Goal: Transaction & Acquisition: Purchase product/service

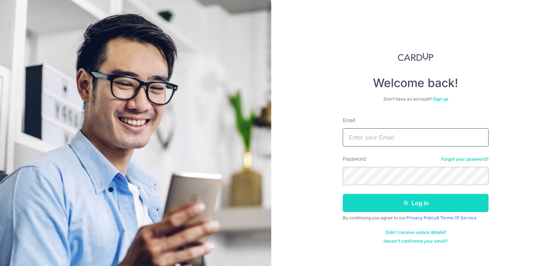
type input "[EMAIL_ADDRESS][DOMAIN_NAME]"
click at [404, 197] on button "Log in" at bounding box center [416, 203] width 146 height 18
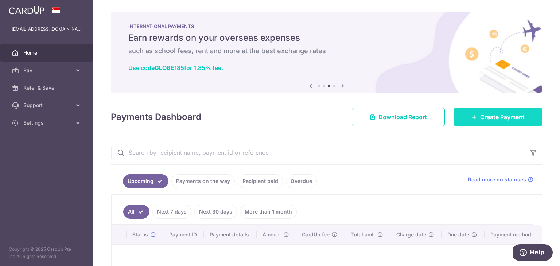
click at [491, 117] on span "Create Payment" at bounding box center [503, 117] width 45 height 9
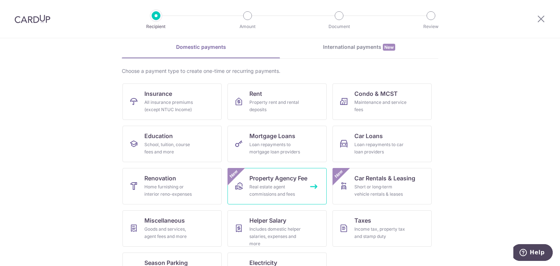
scroll to position [60, 0]
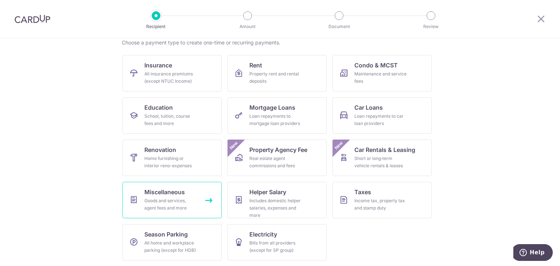
click at [163, 201] on div "Goods and services, agent fees and more" at bounding box center [170, 204] width 53 height 15
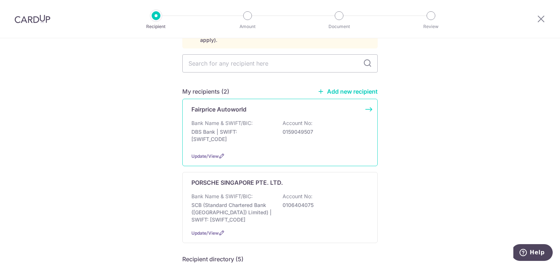
scroll to position [73, 0]
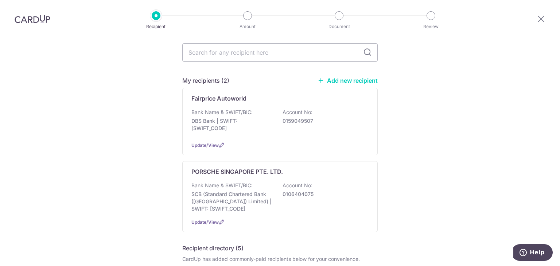
click at [343, 77] on link "Add new recipient" at bounding box center [348, 80] width 60 height 7
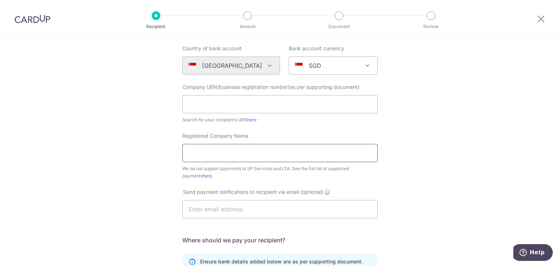
scroll to position [73, 0]
click at [212, 103] on input "text" at bounding box center [280, 103] width 196 height 18
type input "201304658W"
click at [215, 154] on input "Registered Company Name" at bounding box center [280, 152] width 196 height 18
type input "s"
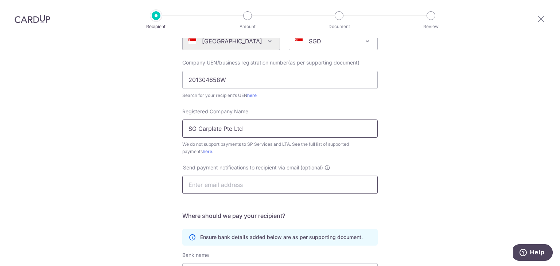
scroll to position [109, 0]
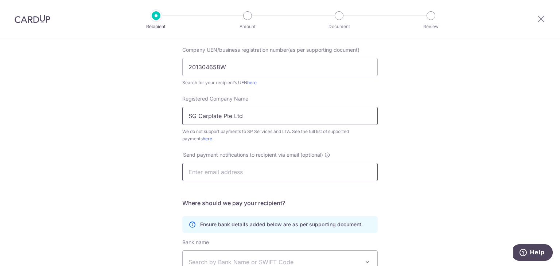
type input "SG Carplate Pte Ltd"
click at [236, 173] on input "text" at bounding box center [280, 172] width 196 height 18
type input "EDWARD@FONE.COM.SG"
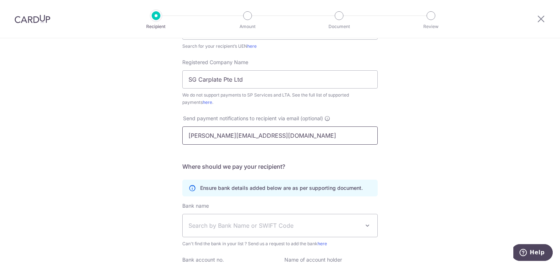
drag, startPoint x: 283, startPoint y: 136, endPoint x: 104, endPoint y: 136, distance: 179.1
click at [104, 136] on div "Who would you like to pay? Your recipient does not need a CardUp account to rec…" at bounding box center [280, 118] width 560 height 452
click at [89, 151] on div "Who would you like to pay? Your recipient does not need a CardUp account to rec…" at bounding box center [280, 118] width 560 height 452
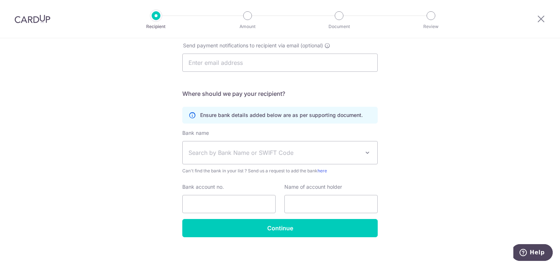
scroll to position [224, 0]
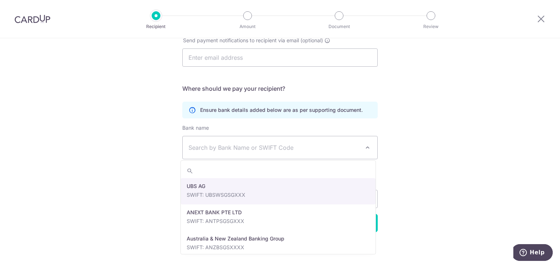
click at [215, 143] on span "Search by Bank Name or SWIFT Code" at bounding box center [280, 147] width 195 height 23
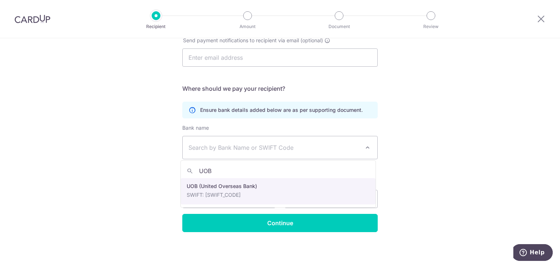
type input "UOB"
select select "18"
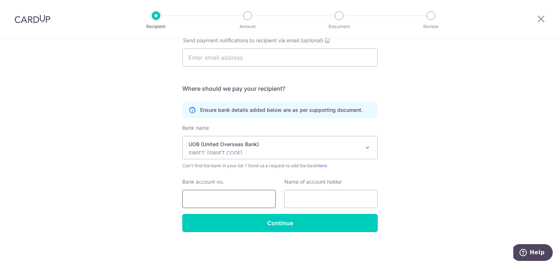
click at [226, 200] on input "Bank account no." at bounding box center [228, 199] width 93 height 18
type input "3783044704"
click at [330, 196] on input "text" at bounding box center [331, 199] width 93 height 18
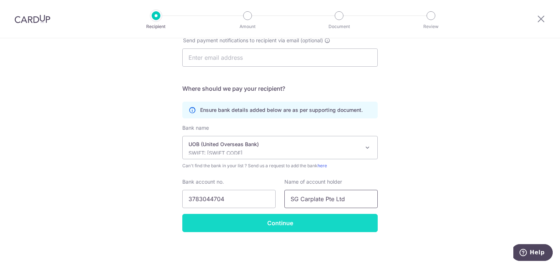
type input "SG Carplate Pte Ltd"
click at [287, 226] on input "Continue" at bounding box center [280, 223] width 196 height 18
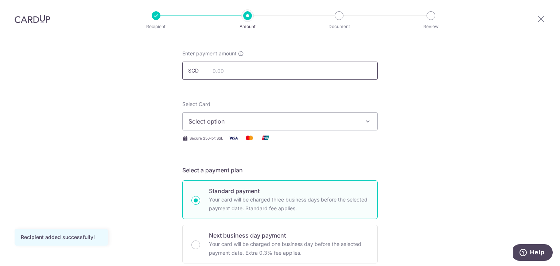
click at [254, 70] on input "text" at bounding box center [280, 71] width 196 height 18
type input "10,150.00"
click at [279, 142] on div "Secure 256-bit SSL" at bounding box center [280, 138] width 196 height 9
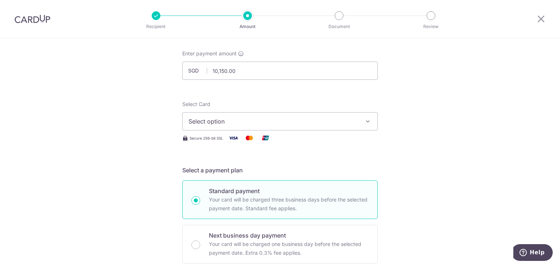
click at [337, 121] on span "Select option" at bounding box center [274, 121] width 170 height 9
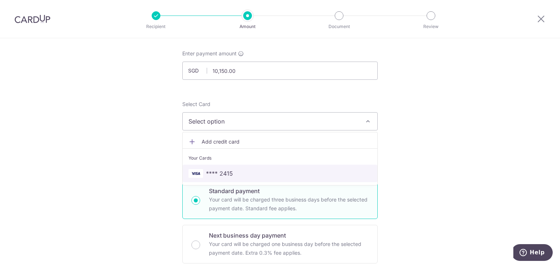
drag, startPoint x: 239, startPoint y: 174, endPoint x: 247, endPoint y: 171, distance: 8.3
click at [239, 174] on span "**** 2415" at bounding box center [280, 173] width 183 height 9
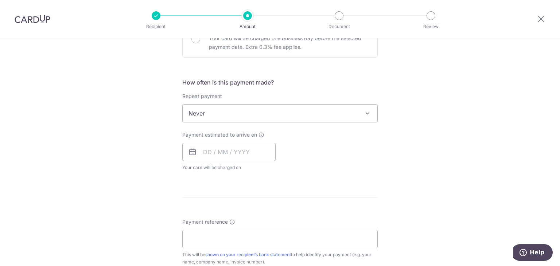
scroll to position [255, 0]
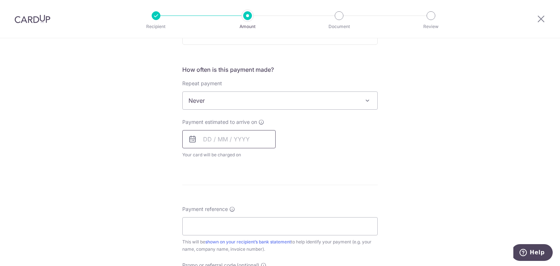
click at [204, 138] on input "text" at bounding box center [228, 139] width 93 height 18
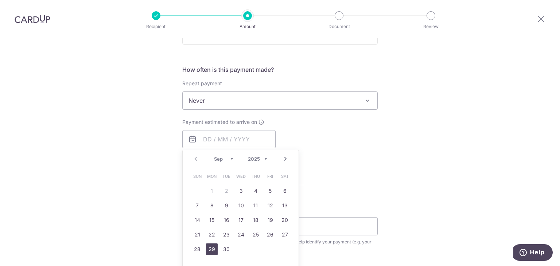
click at [207, 248] on link "29" at bounding box center [212, 250] width 12 height 12
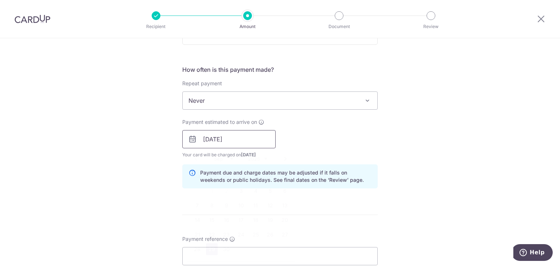
click at [213, 147] on input "29/09/2025" at bounding box center [228, 139] width 93 height 18
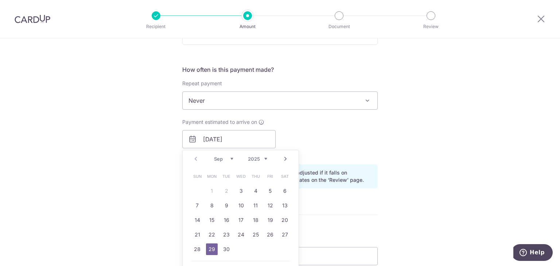
click at [197, 158] on div "Prev Next Sep Oct Nov Dec 2025 2026 2027 2028 2029 2030 2031 2032 2033 2034 2035" at bounding box center [241, 159] width 116 height 18
click at [193, 157] on div "Prev Next Sep Oct Nov Dec 2025 2026 2027 2028 2029 2030 2031 2032 2033 2034 2035" at bounding box center [241, 159] width 116 height 18
click at [232, 158] on div "Sep Oct Nov Dec 2025 2026 2027 2028 2029 2030 2031 2032 2033 2034 2035" at bounding box center [240, 159] width 53 height 6
click at [328, 136] on div "Payment estimated to arrive on 29/09/2025 Prev Next Sep Oct Nov Dec 2025 2026 2…" at bounding box center [280, 139] width 204 height 40
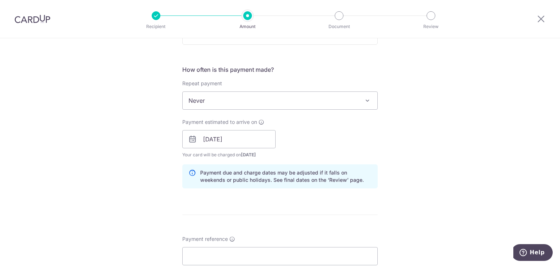
click at [308, 104] on span "Never" at bounding box center [280, 101] width 195 height 18
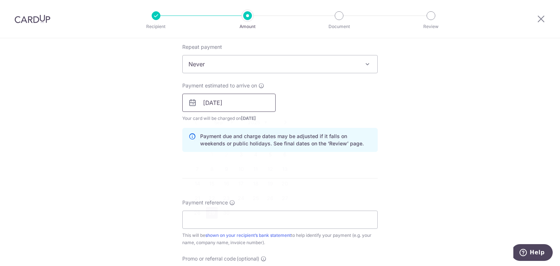
click at [266, 97] on input "29/09/2025" at bounding box center [228, 103] width 93 height 18
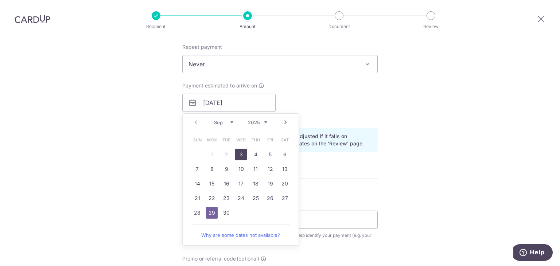
click at [236, 154] on link "3" at bounding box center [241, 155] width 12 height 12
type input "[DATE]"
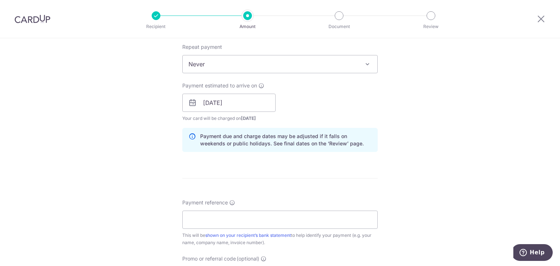
scroll to position [328, 0]
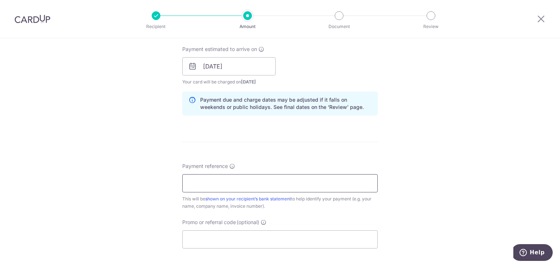
click at [274, 185] on input "Payment reference" at bounding box center [280, 183] width 196 height 18
click at [258, 185] on input "INVOICE NO. 2025-0802" at bounding box center [280, 183] width 196 height 18
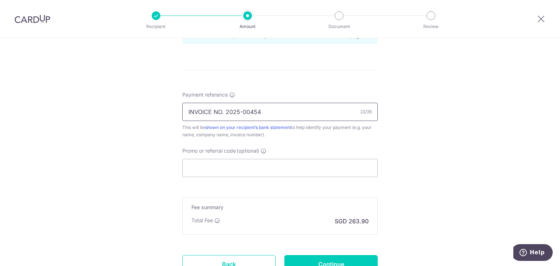
scroll to position [401, 0]
type input "INVOICE NO. 2025-0045"
click at [276, 198] on div "Fee summary Base fee Extend fee Next-day fee Total Fee SGD 263.90" at bounding box center [280, 214] width 196 height 37
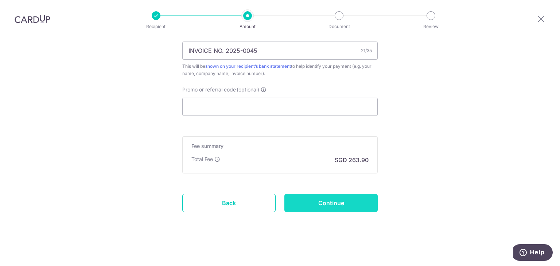
click at [340, 202] on input "Continue" at bounding box center [331, 203] width 93 height 18
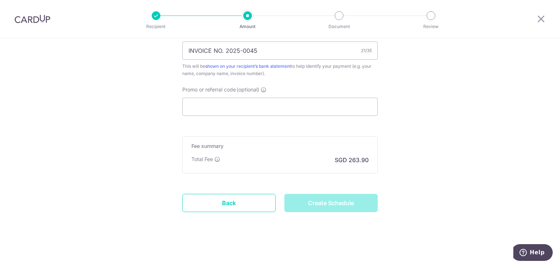
type input "Create Schedule"
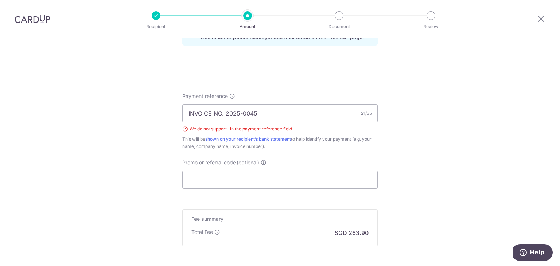
scroll to position [398, 0]
click at [223, 113] on input "INVOICE NO. 2025-0045" at bounding box center [280, 113] width 196 height 18
click at [228, 114] on input "INVOICE 2025-0045" at bounding box center [280, 113] width 196 height 18
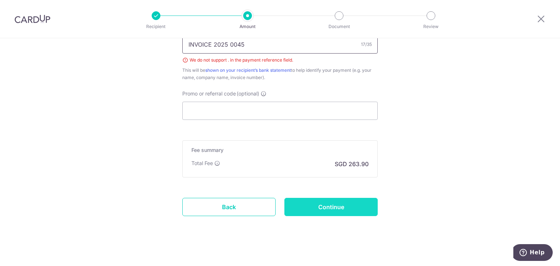
scroll to position [471, 0]
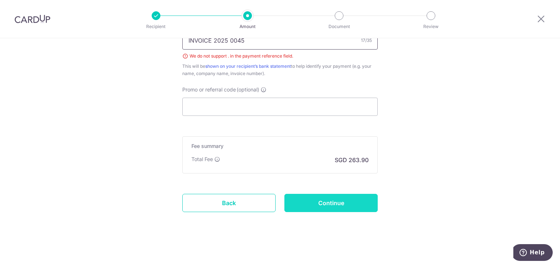
type input "INVOICE 2025 0045"
click at [355, 205] on input "Continue" at bounding box center [331, 203] width 93 height 18
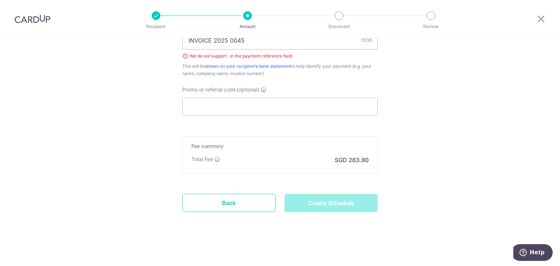
type input "Create Schedule"
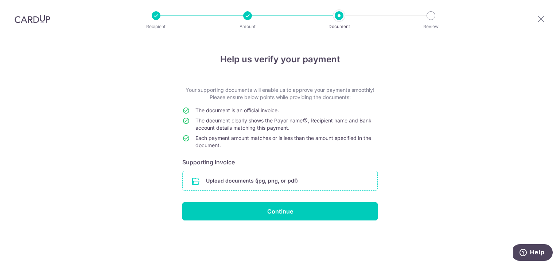
click at [271, 182] on input "file" at bounding box center [280, 180] width 195 height 19
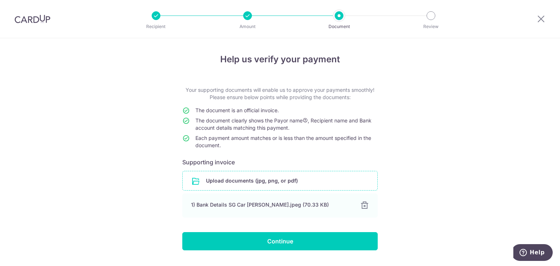
click at [269, 182] on input "file" at bounding box center [280, 180] width 195 height 19
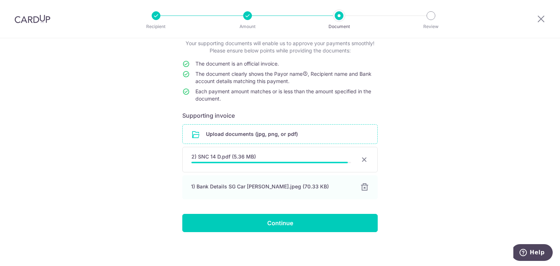
scroll to position [45, 0]
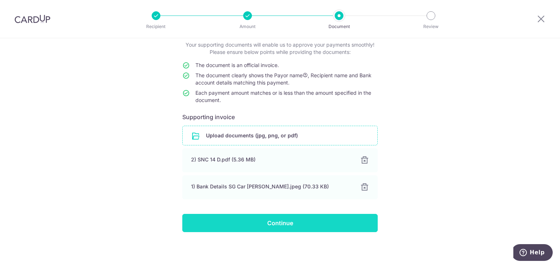
click at [297, 223] on input "Continue" at bounding box center [280, 223] width 196 height 18
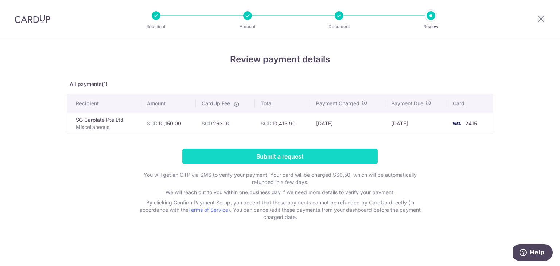
click at [274, 158] on input "Submit a request" at bounding box center [280, 156] width 196 height 15
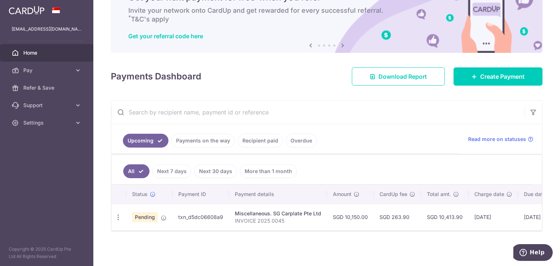
scroll to position [43, 0]
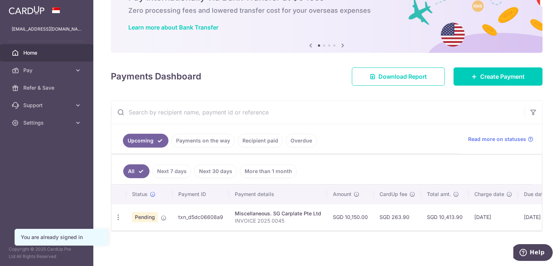
scroll to position [0, 71]
